Goal: Task Accomplishment & Management: Manage account settings

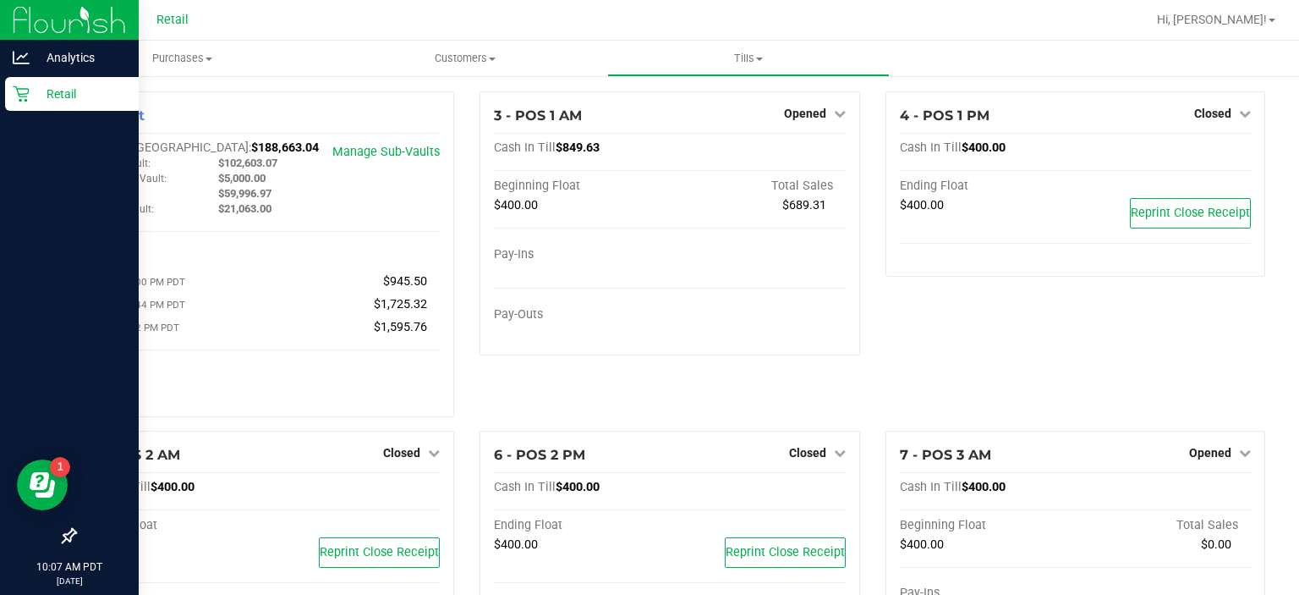
click at [23, 102] on div "Retail" at bounding box center [72, 94] width 134 height 34
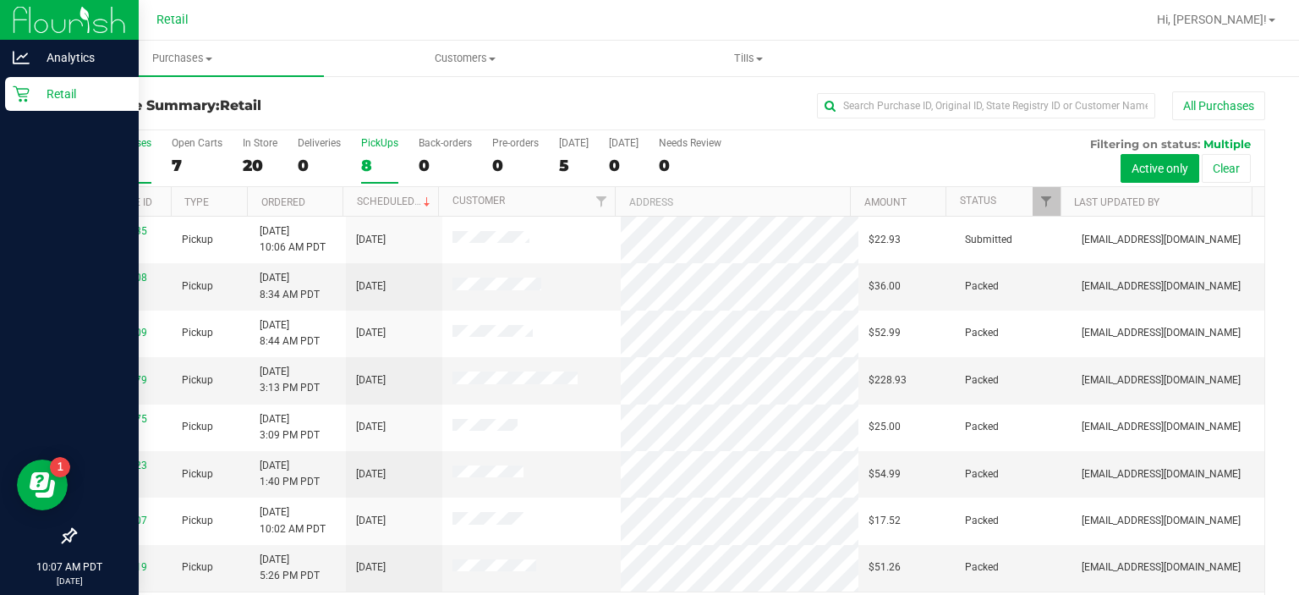
click at [380, 145] on div "PickUps" at bounding box center [379, 143] width 37 height 12
click at [0, 0] on input "PickUps 8" at bounding box center [0, 0] width 0 height 0
click at [110, 275] on link "00072935" at bounding box center [123, 278] width 47 height 12
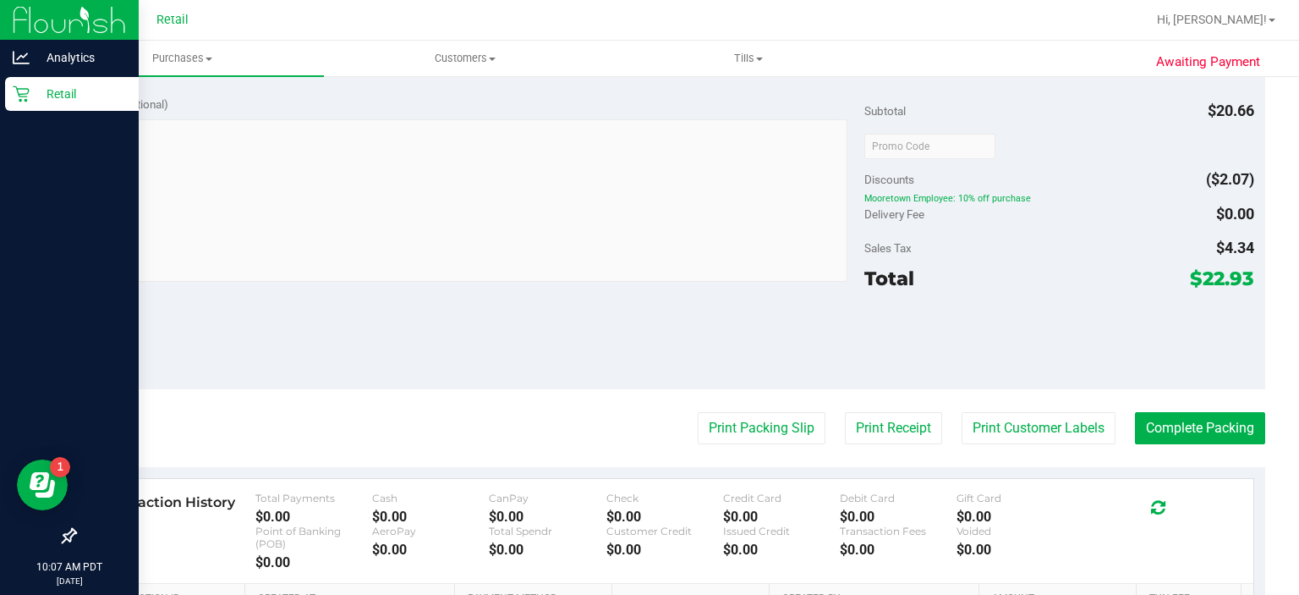
scroll to position [521, 0]
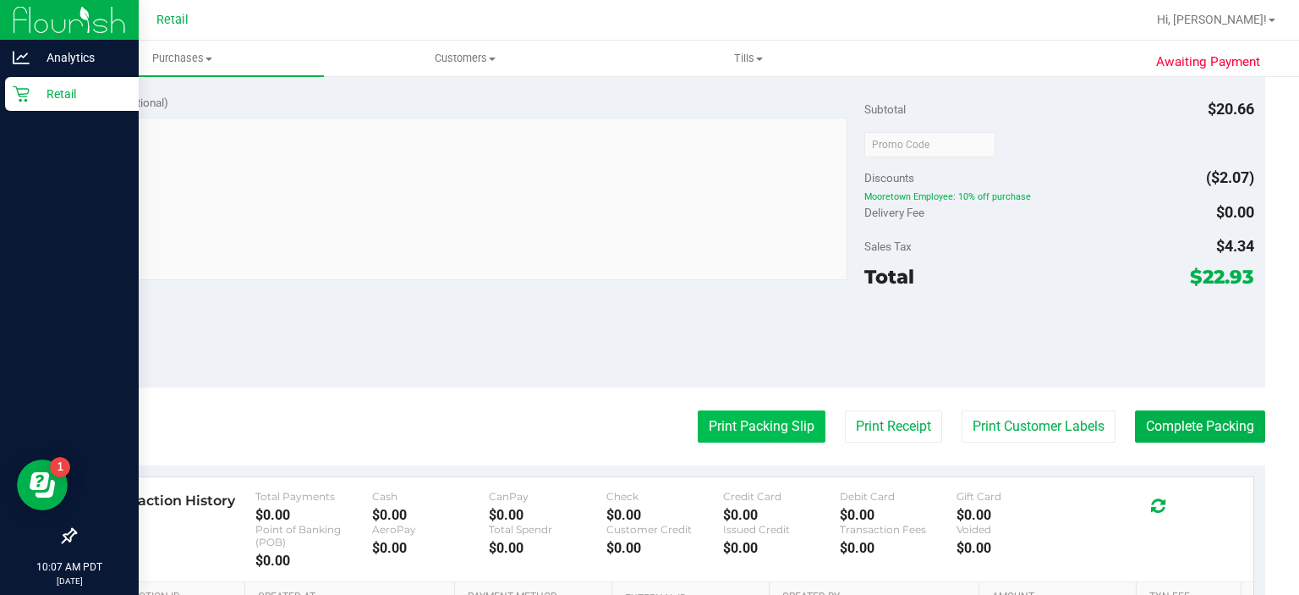
click at [737, 426] on button "Print Packing Slip" at bounding box center [762, 426] width 128 height 32
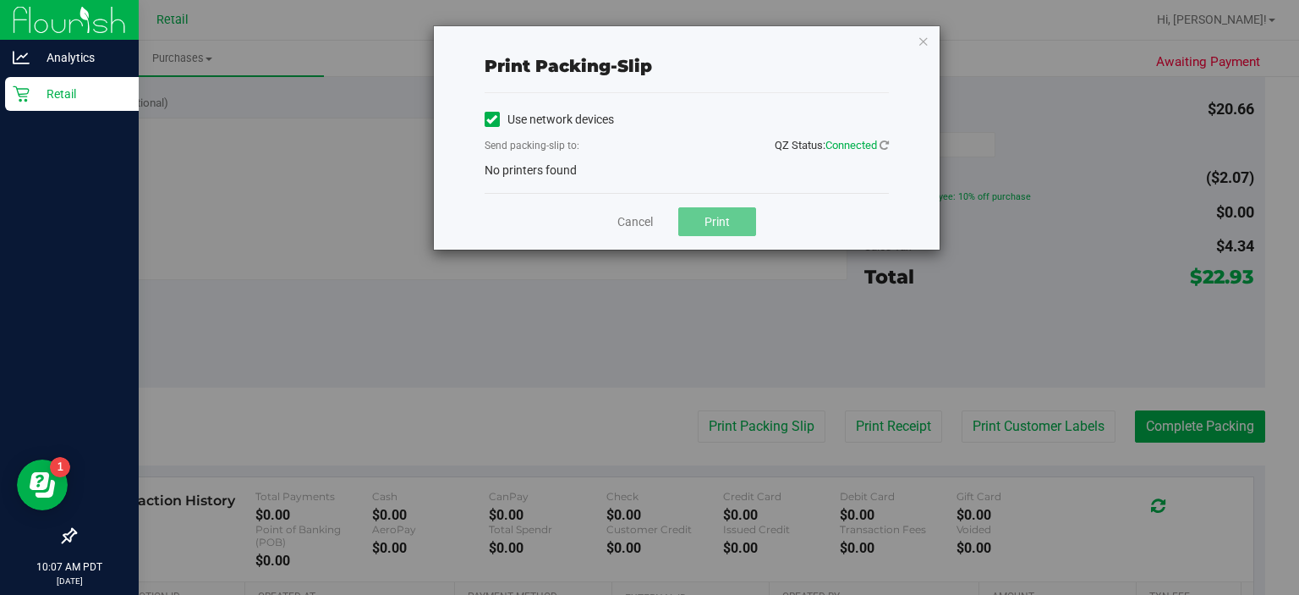
click at [489, 119] on icon at bounding box center [491, 119] width 11 height 0
click at [0, 0] on input "Use network devices" at bounding box center [0, 0] width 0 height 0
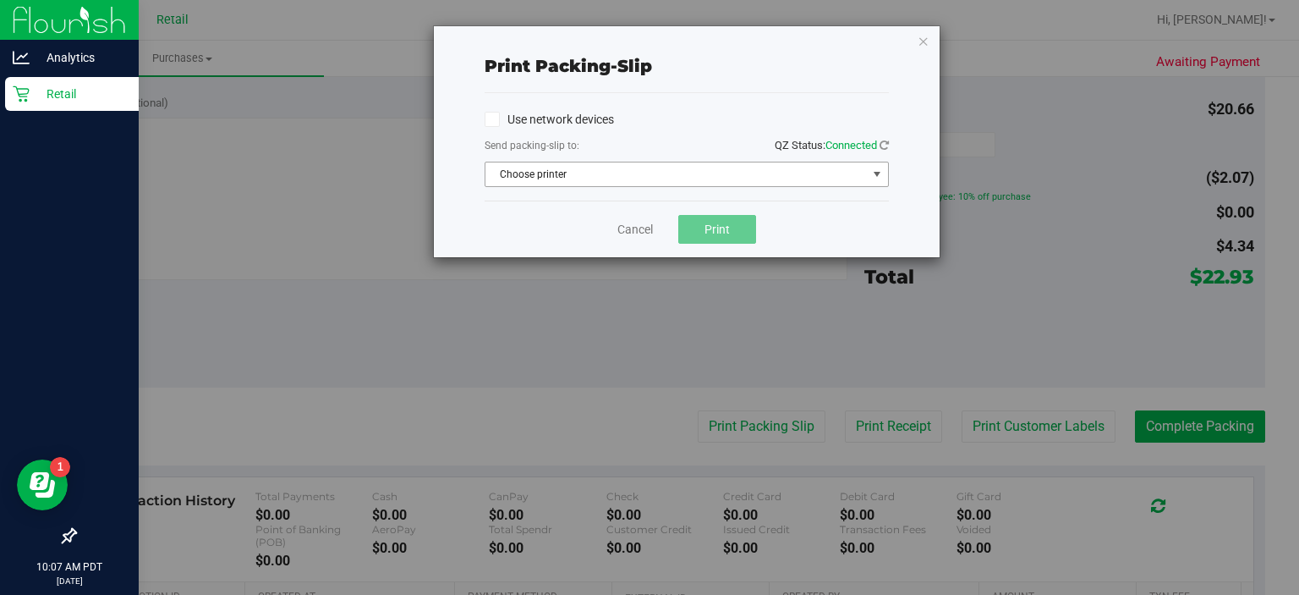
click at [872, 178] on span "select" at bounding box center [877, 174] width 14 height 14
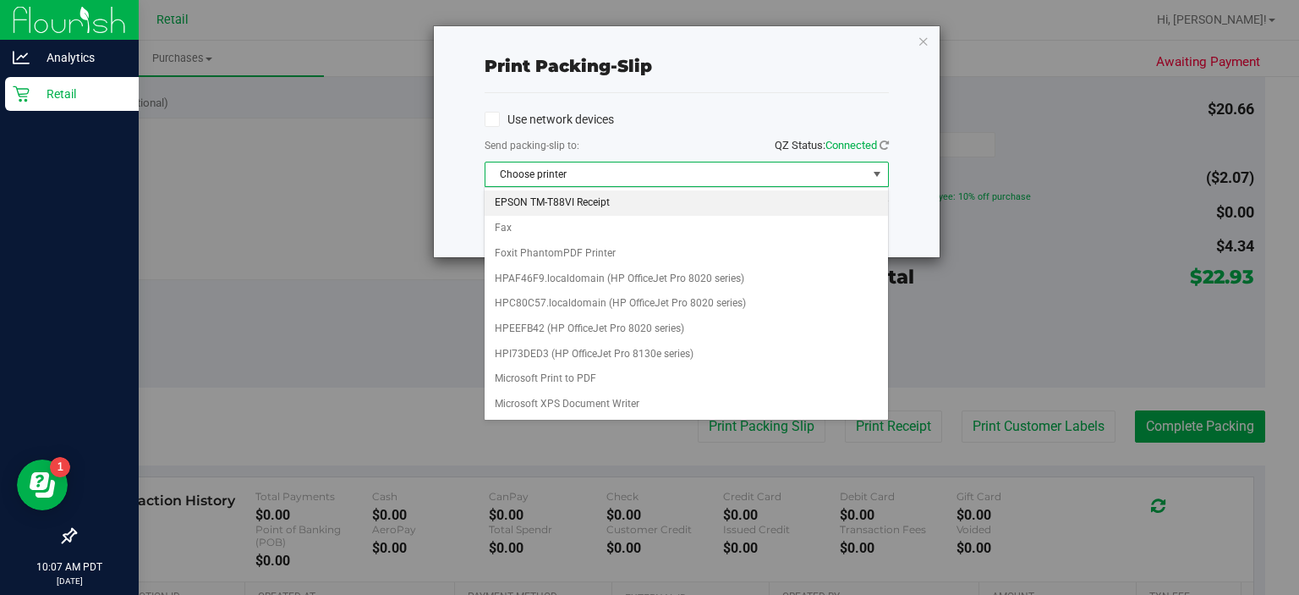
click at [572, 200] on li "EPSON TM-T88VI Receipt" at bounding box center [686, 202] width 403 height 25
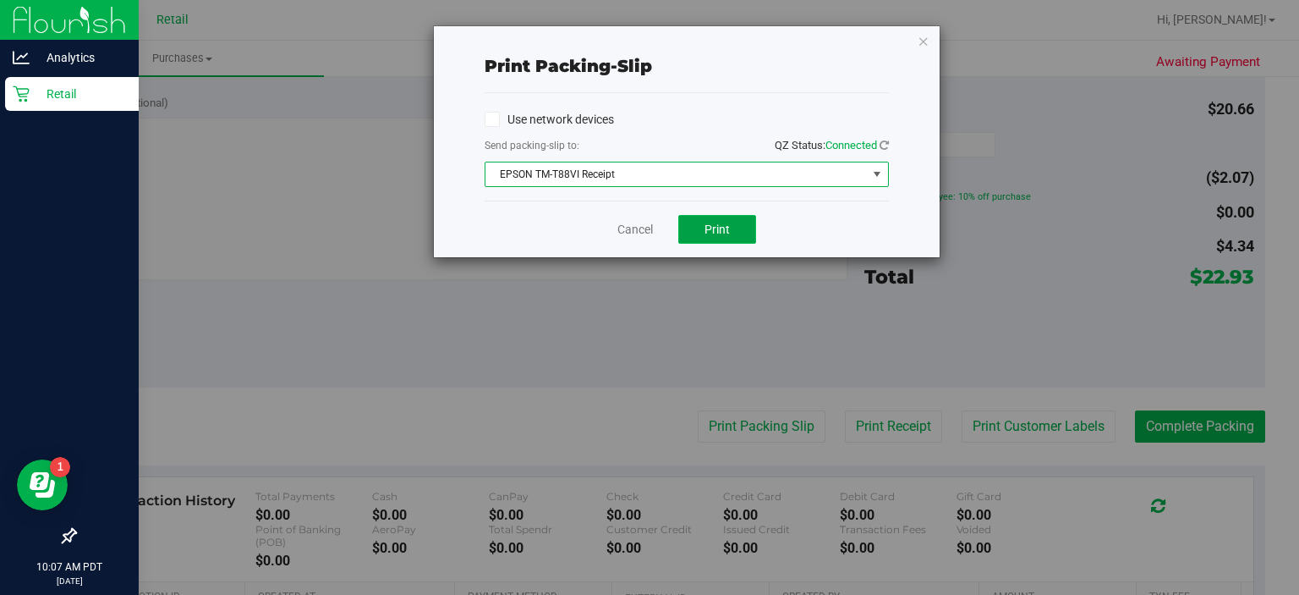
click at [717, 228] on span "Print" at bounding box center [717, 229] width 25 height 14
click at [631, 227] on link "Cancel" at bounding box center [636, 230] width 36 height 18
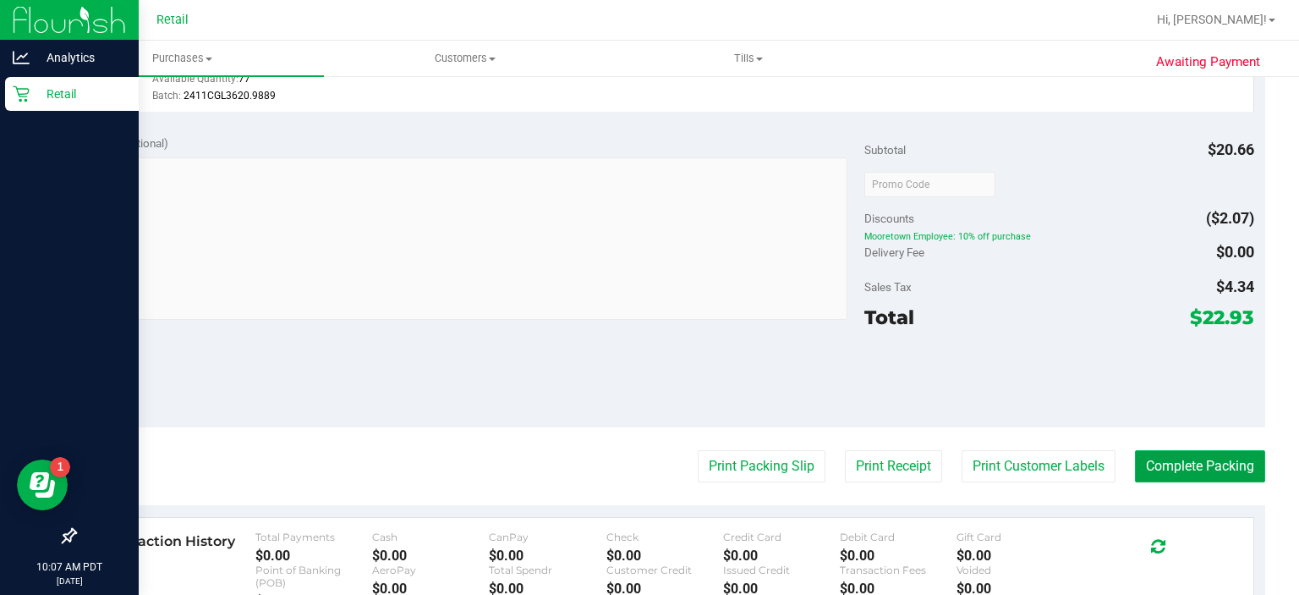
click at [1189, 453] on button "Complete Packing" at bounding box center [1200, 466] width 130 height 32
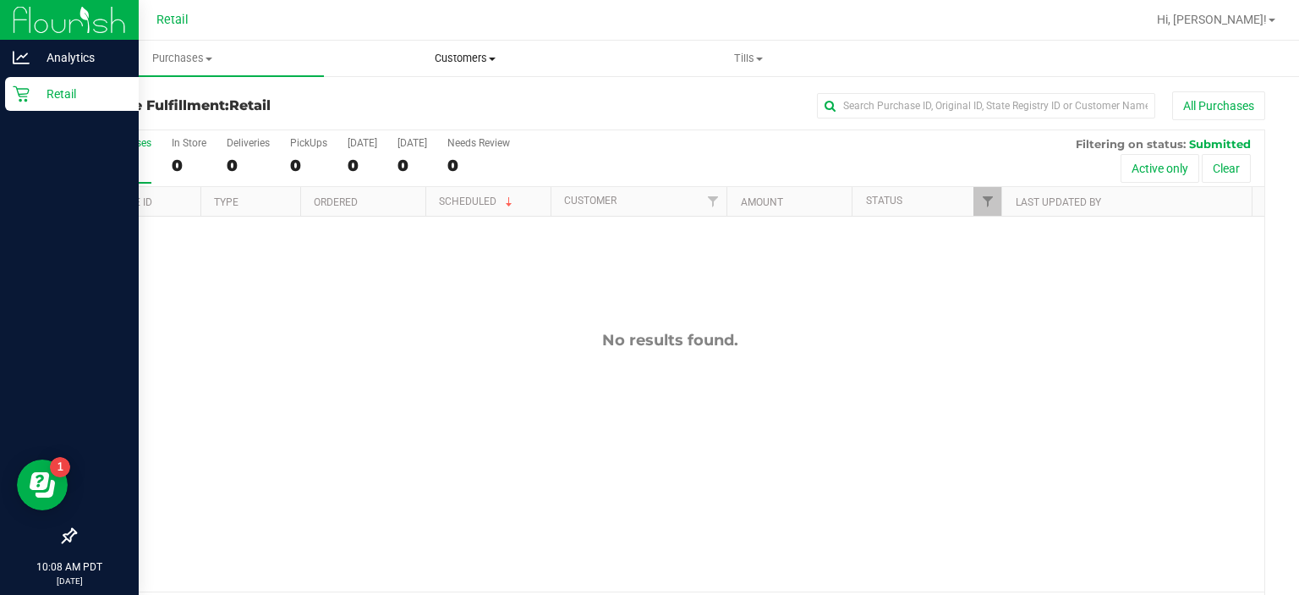
click at [494, 54] on span "Customers" at bounding box center [466, 58] width 282 height 15
click at [428, 100] on span "All customers" at bounding box center [385, 102] width 122 height 14
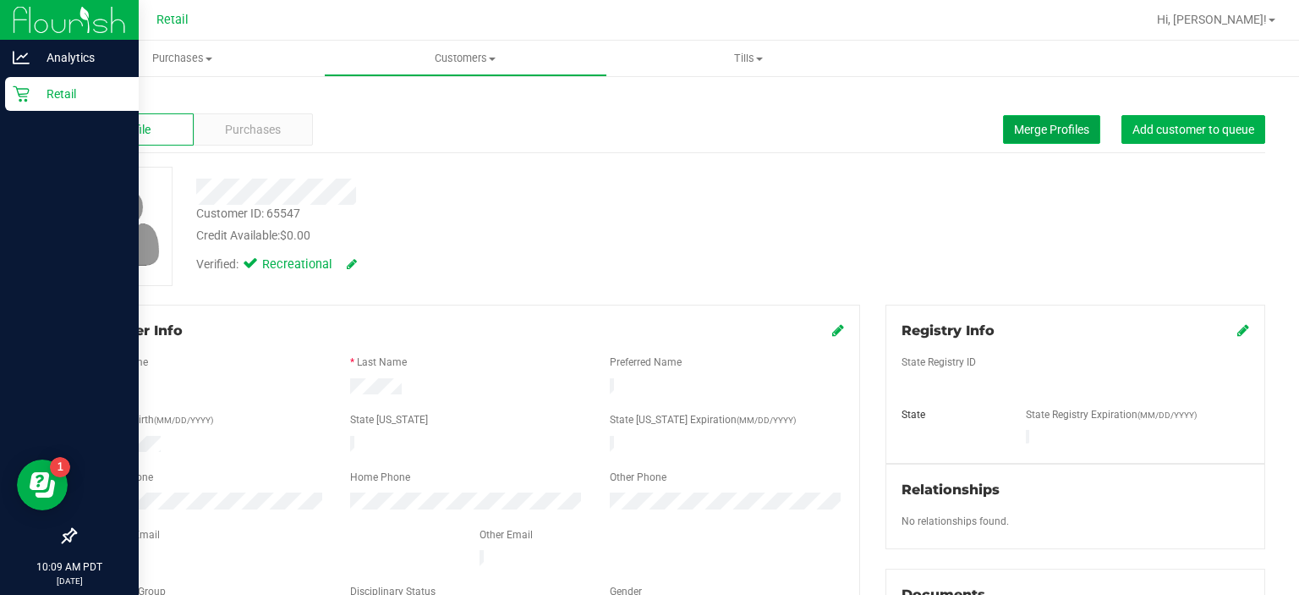
click at [1014, 124] on span "Merge Profiles" at bounding box center [1051, 130] width 75 height 14
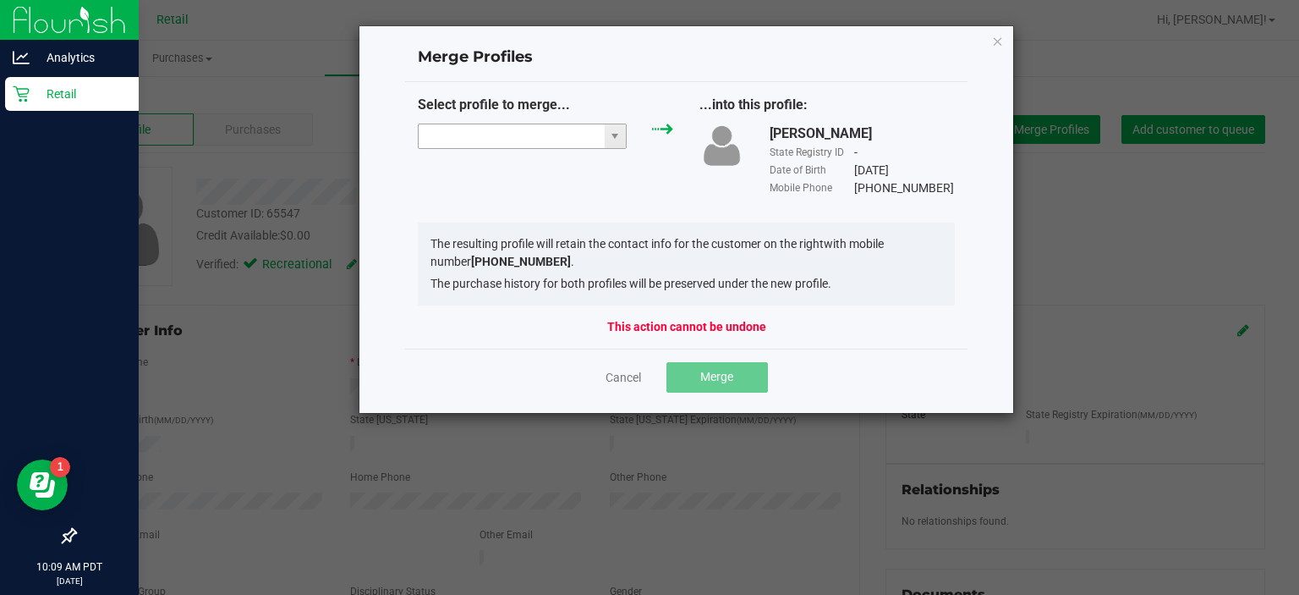
click at [504, 135] on input "NO DATA FOUND" at bounding box center [512, 136] width 186 height 24
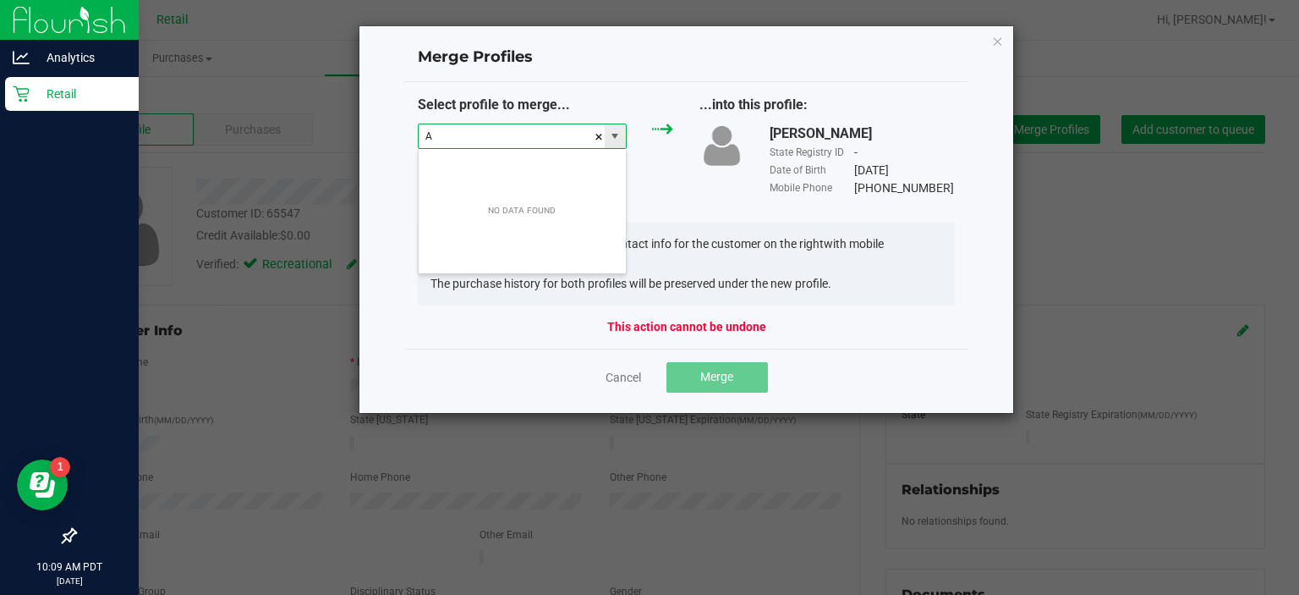
scroll to position [25, 210]
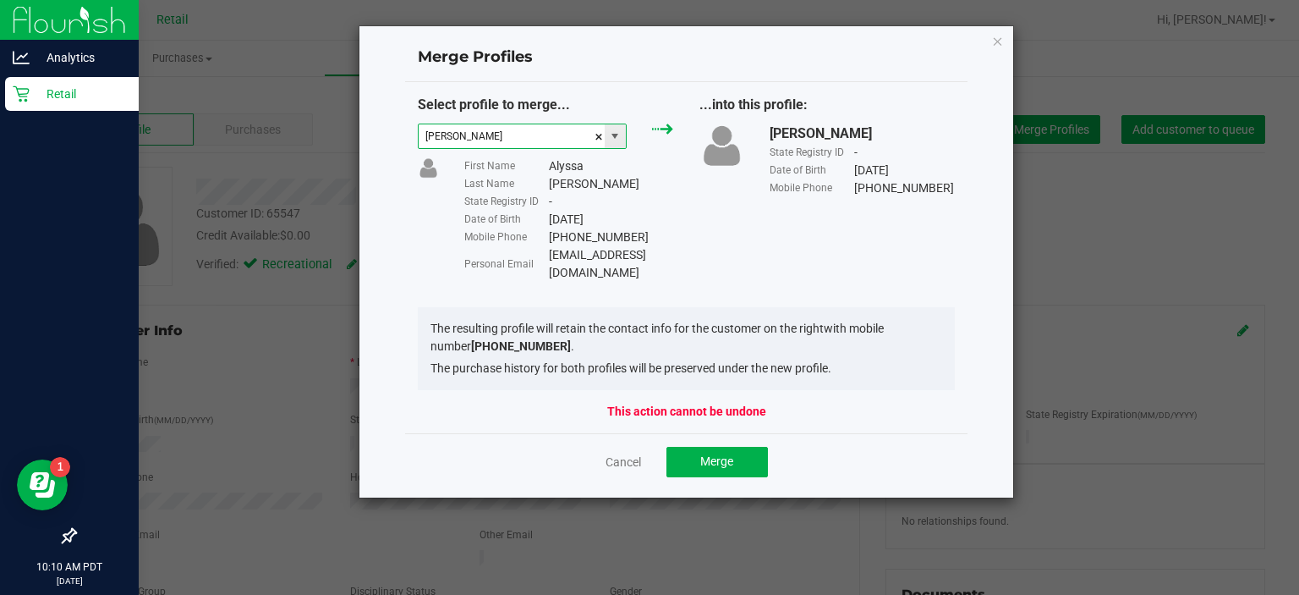
type input "[PERSON_NAME]"
click at [722, 454] on span "Merge" at bounding box center [716, 461] width 33 height 14
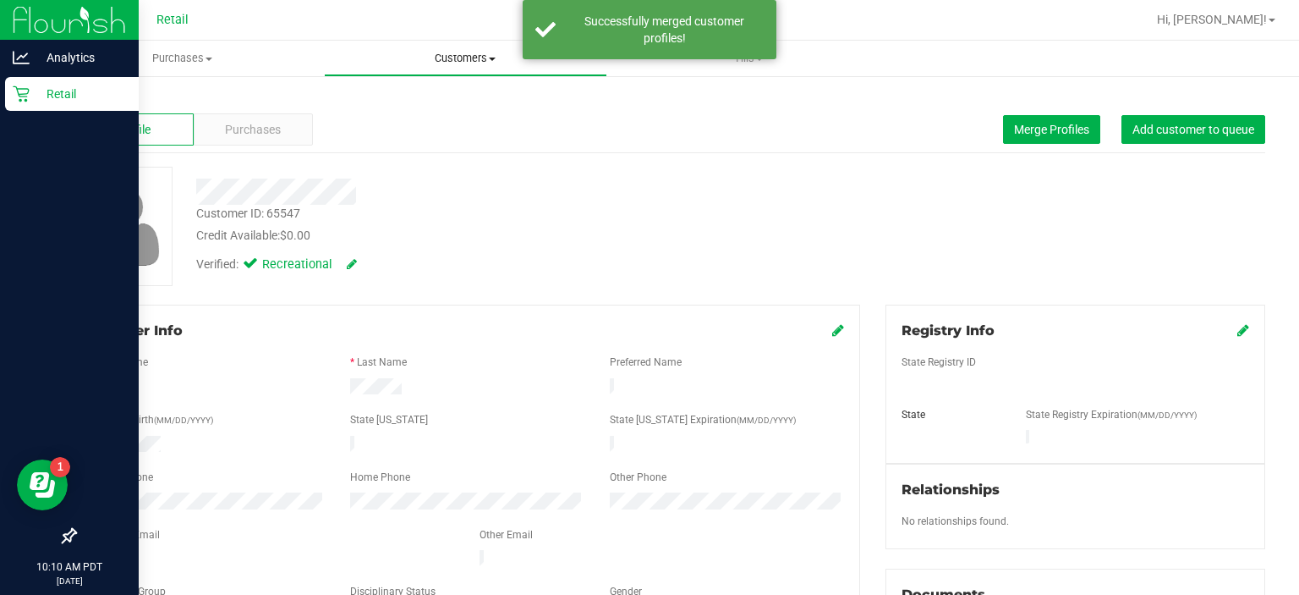
click at [470, 56] on span "Customers" at bounding box center [466, 58] width 282 height 15
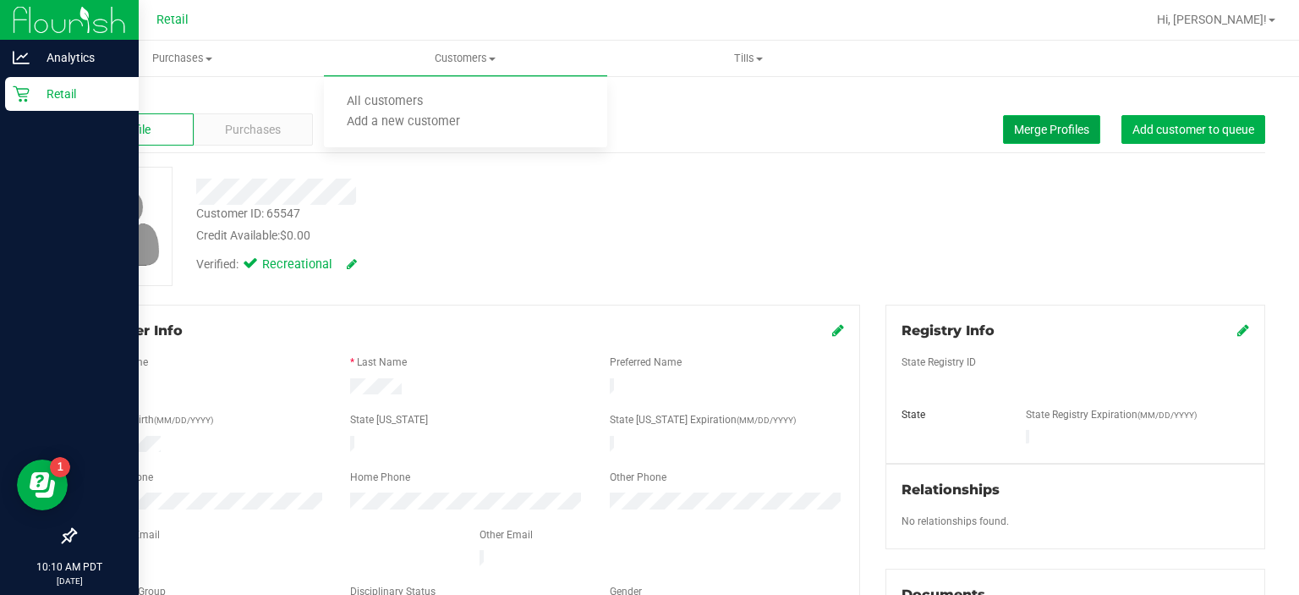
click at [1025, 132] on span "Merge Profiles" at bounding box center [1051, 130] width 75 height 14
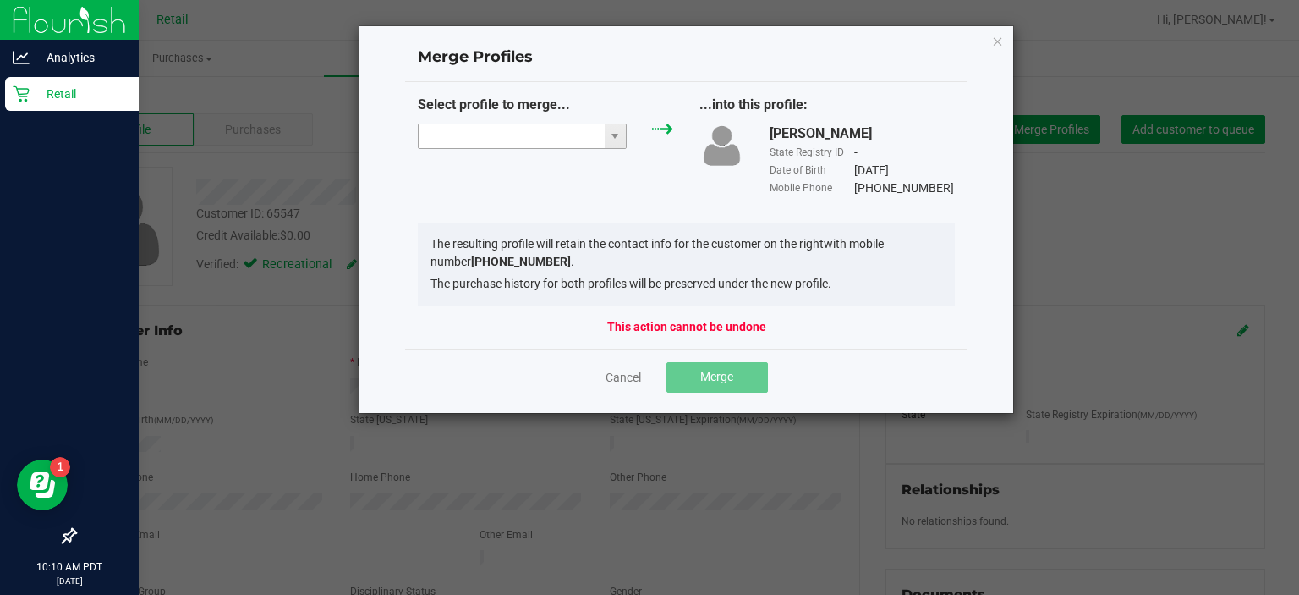
click at [471, 135] on input "NO DATA FOUND" at bounding box center [512, 136] width 186 height 24
click at [486, 167] on li "[PERSON_NAME]" at bounding box center [522, 165] width 207 height 29
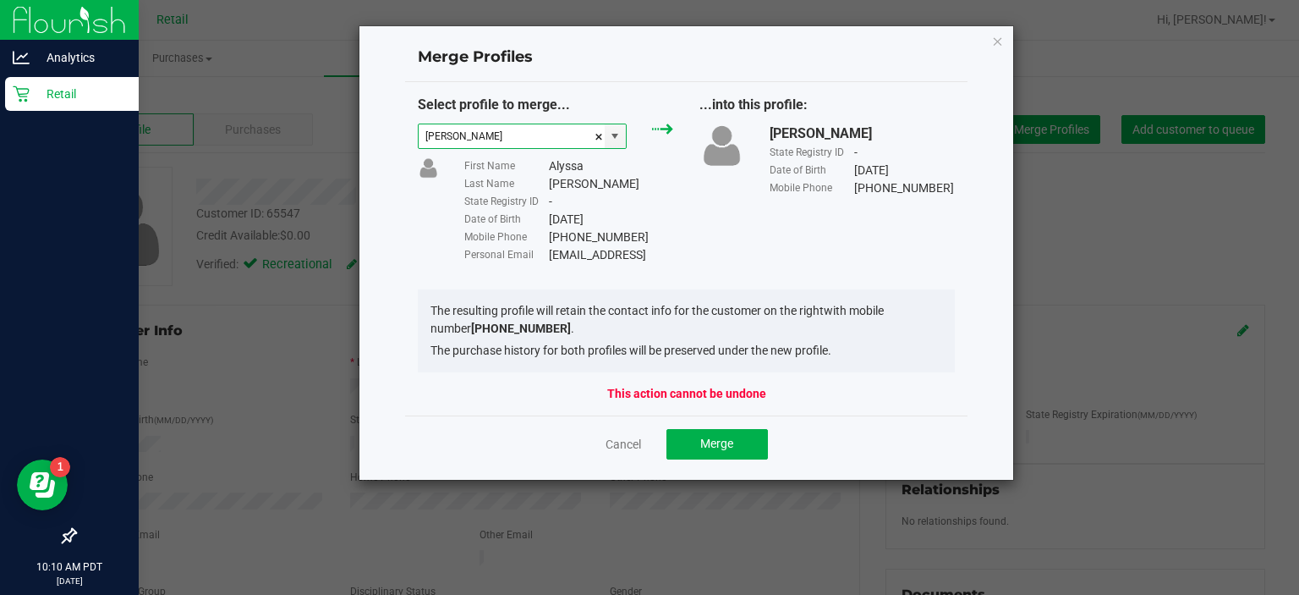
type input "[PERSON_NAME]"
click at [731, 447] on span "Merge" at bounding box center [716, 443] width 33 height 14
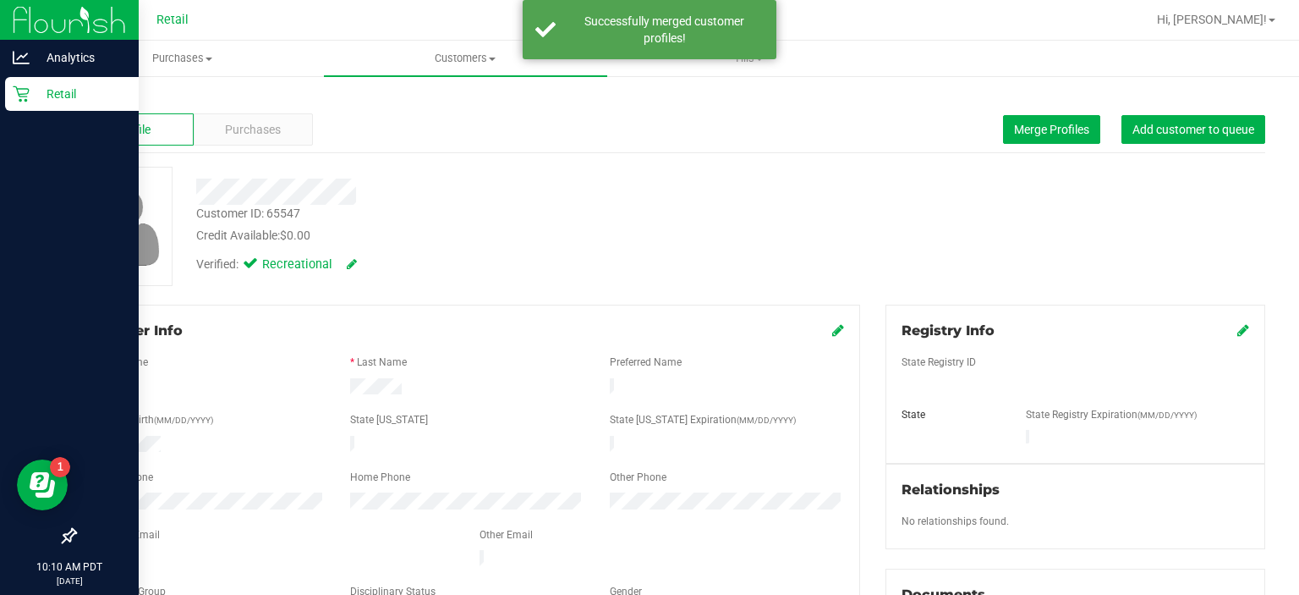
click at [24, 108] on div "Retail" at bounding box center [72, 94] width 134 height 34
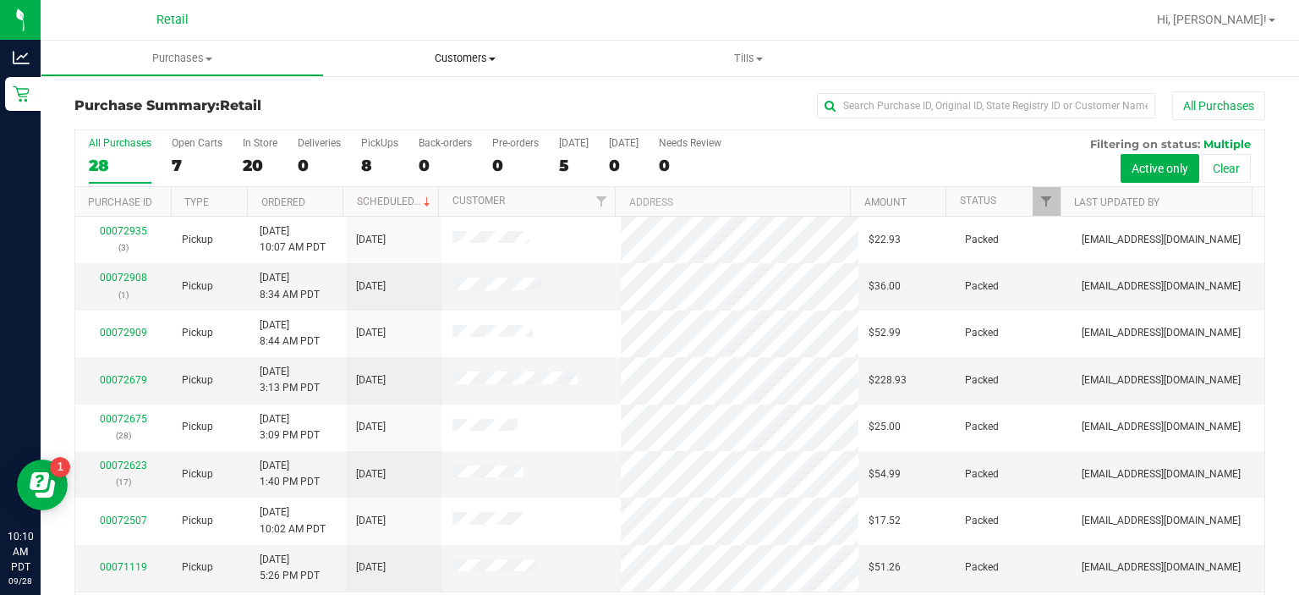
click at [457, 58] on span "Customers" at bounding box center [465, 58] width 283 height 15
click at [332, 44] on uib-tab-heading "Customers All customers Add a new customer" at bounding box center [465, 59] width 283 height 36
click at [389, 139] on div "PickUps" at bounding box center [379, 143] width 37 height 12
click at [0, 0] on input "PickUps 8" at bounding box center [0, 0] width 0 height 0
